Goal: Task Accomplishment & Management: Manage account settings

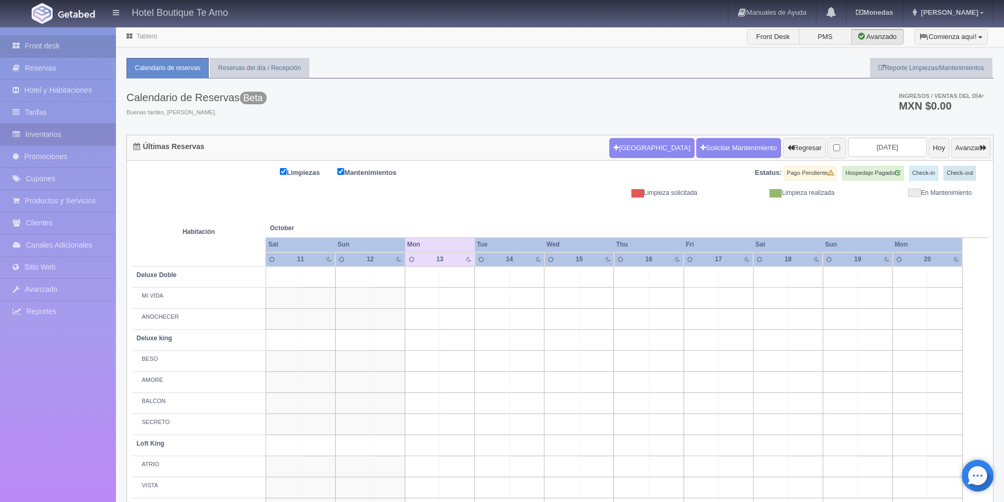
click at [62, 141] on link "Inventarios" at bounding box center [58, 135] width 116 height 22
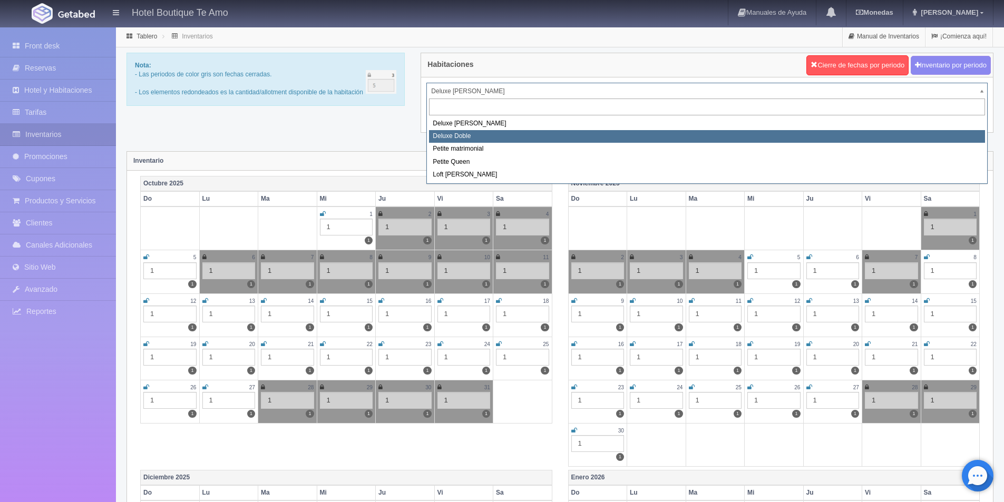
select select "2243"
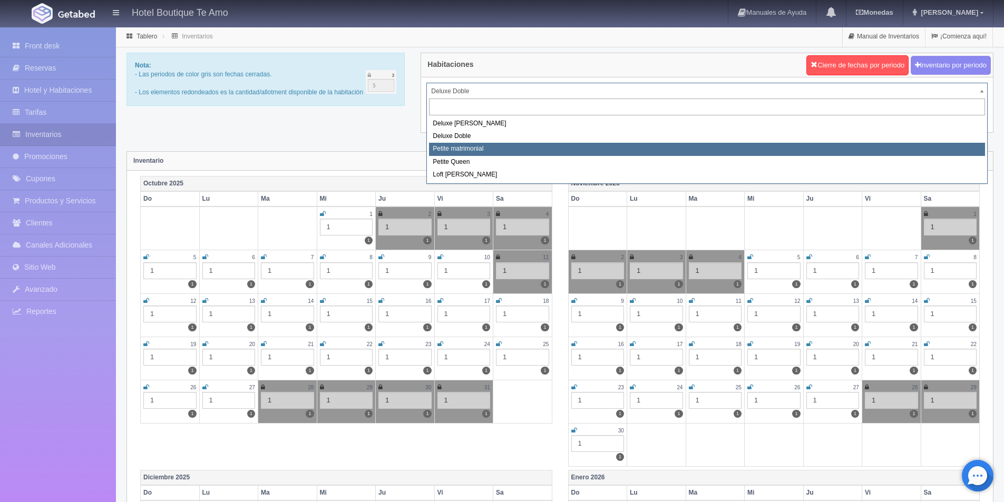
select select "2244"
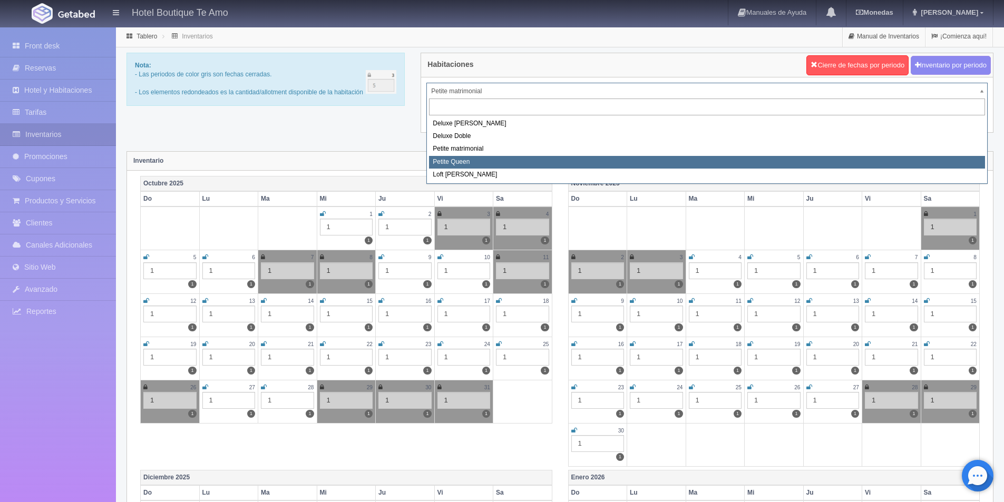
select select "2245"
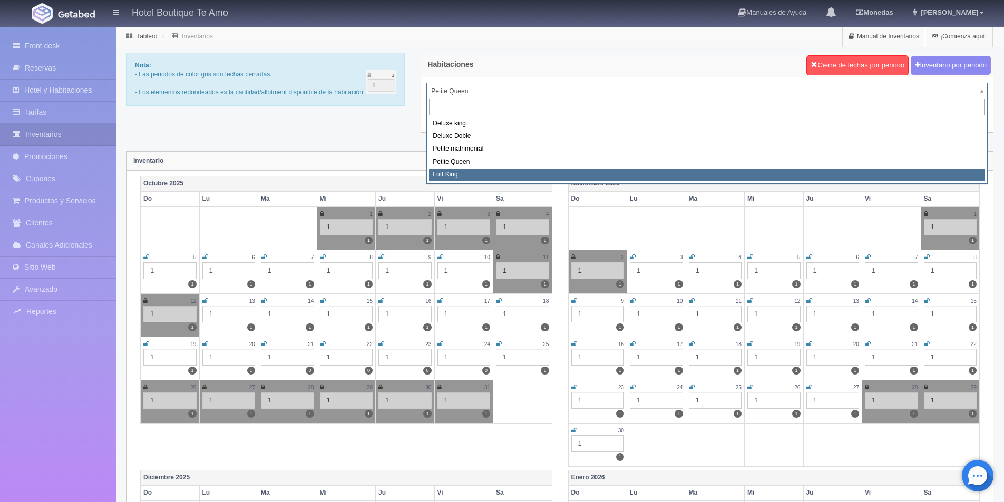
select select "2246"
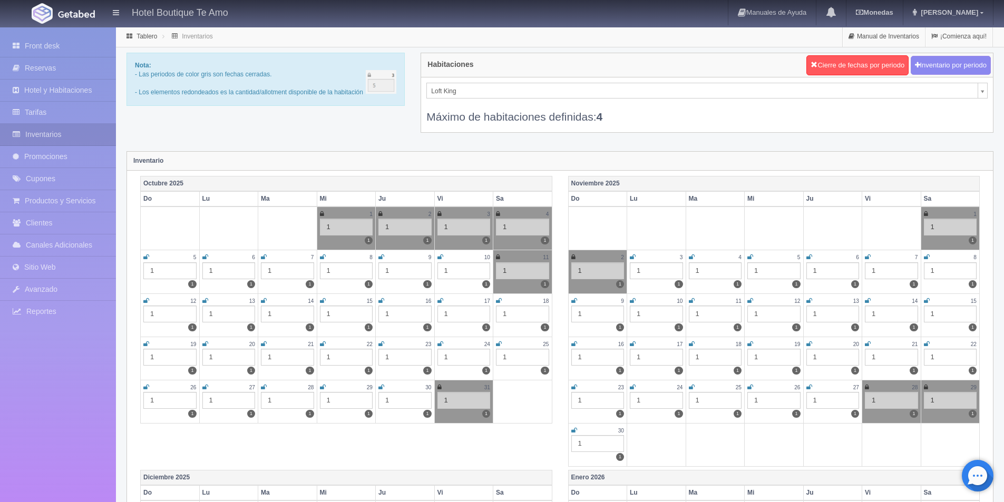
click at [632, 258] on icon at bounding box center [633, 257] width 6 height 6
